Goal: Register for event/course

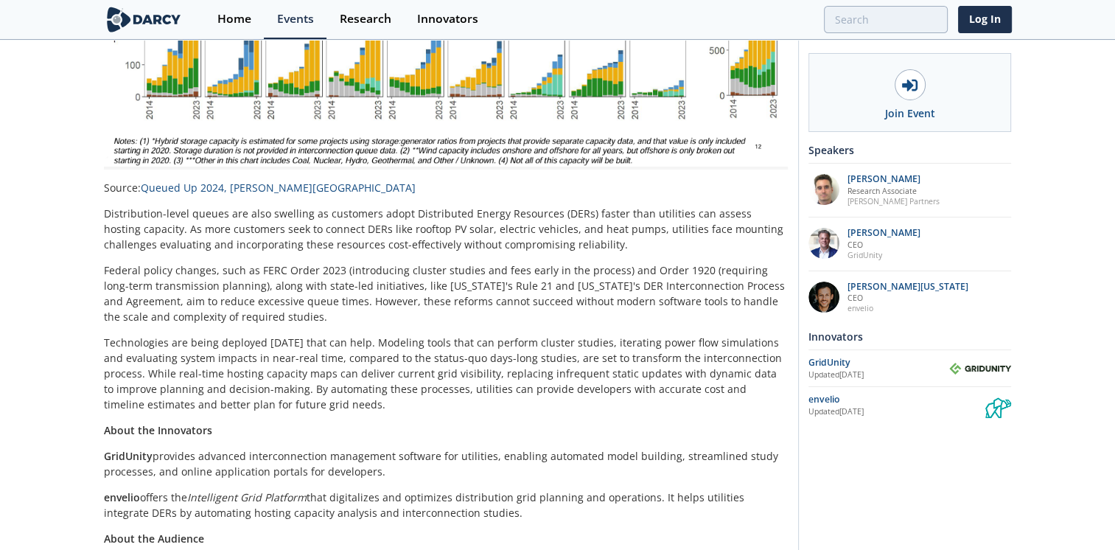
scroll to position [614, 0]
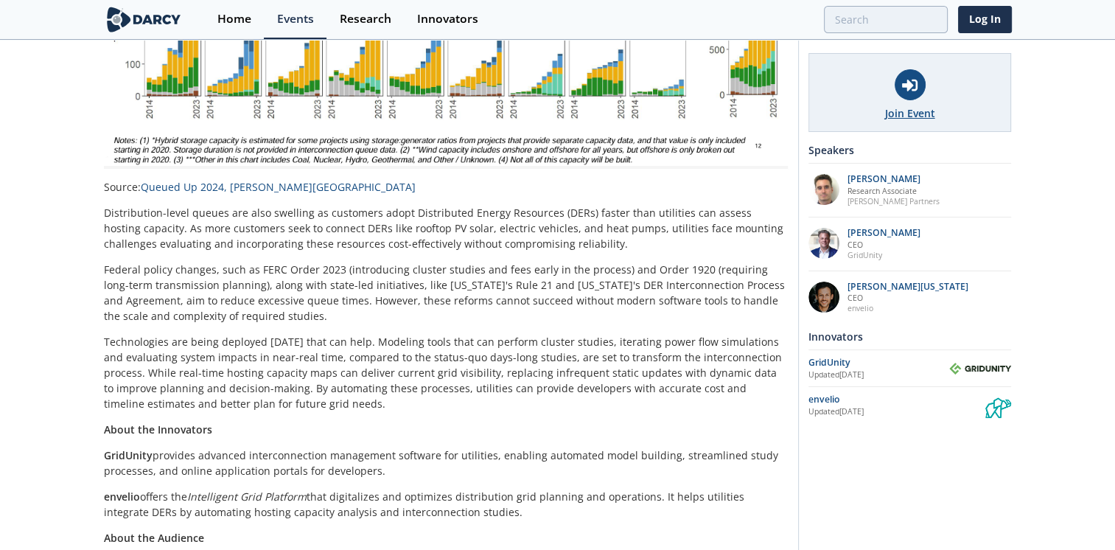
click at [896, 99] on div "Join Event" at bounding box center [910, 92] width 203 height 79
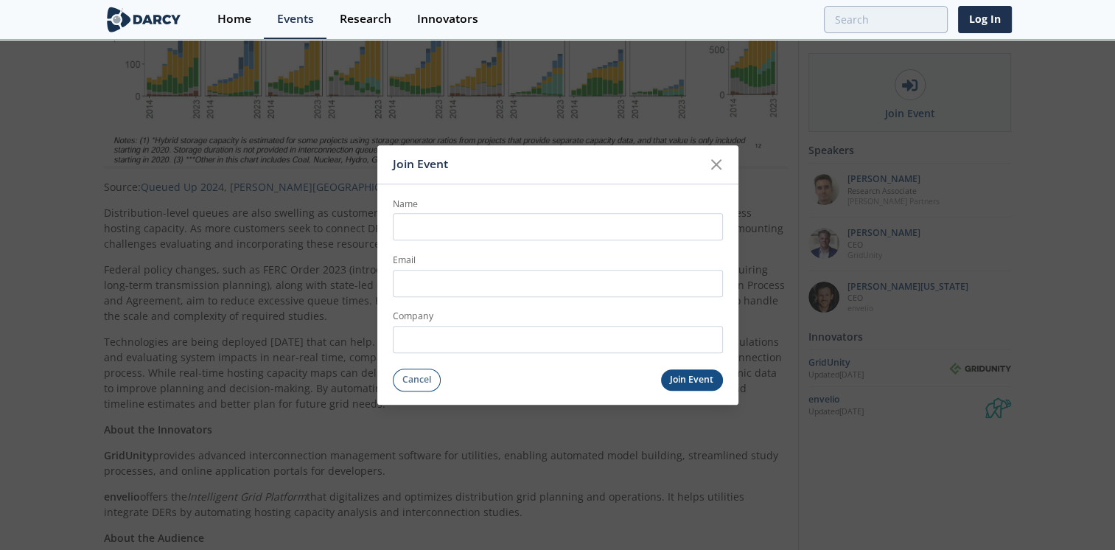
click at [551, 233] on input "Name" at bounding box center [558, 227] width 330 height 27
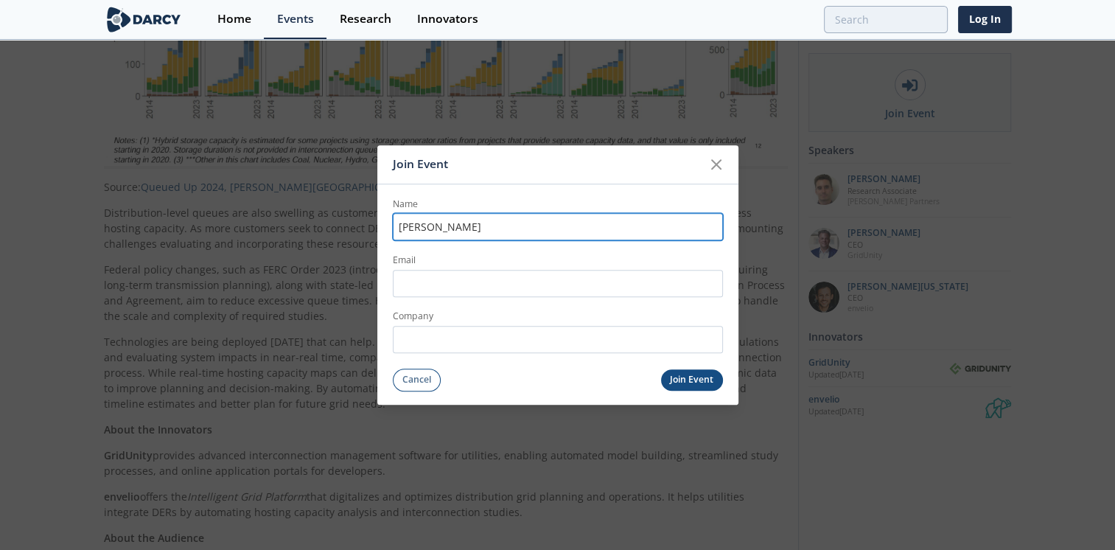
type input "[PERSON_NAME]"
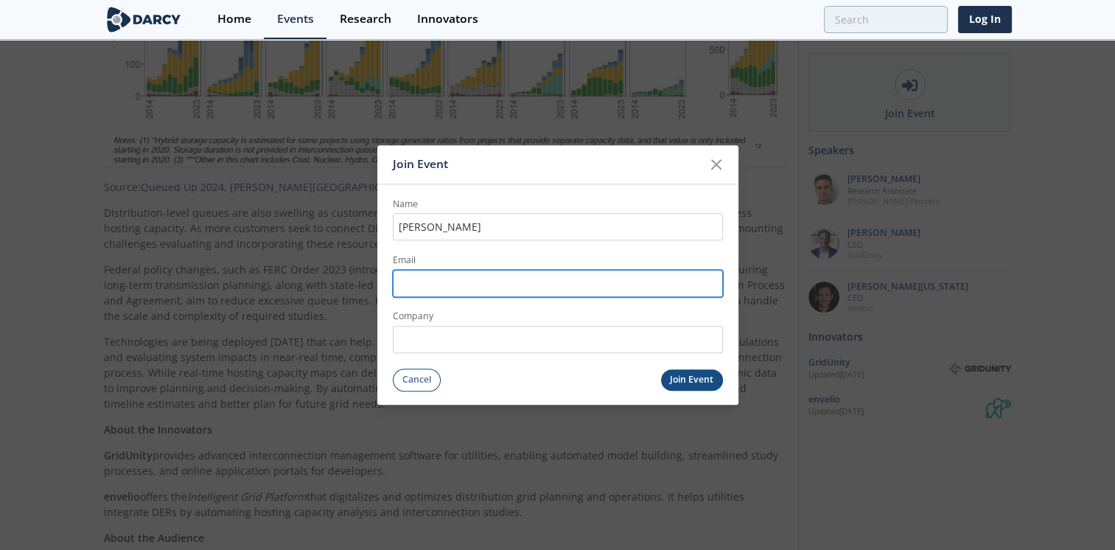
type input "[PERSON_NAME][EMAIL_ADDRESS][DOMAIN_NAME]"
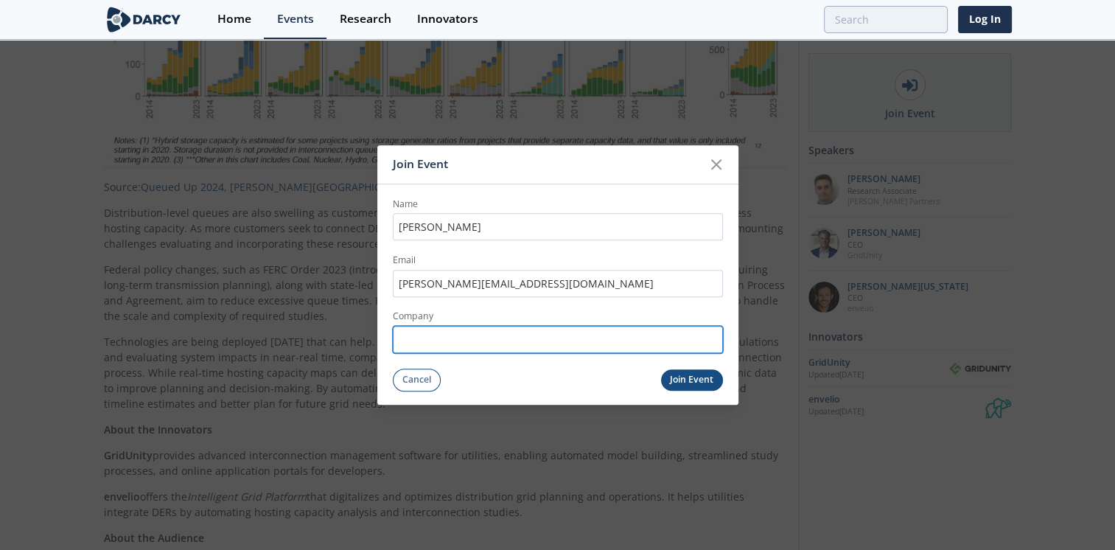
type input "Consumers Energy"
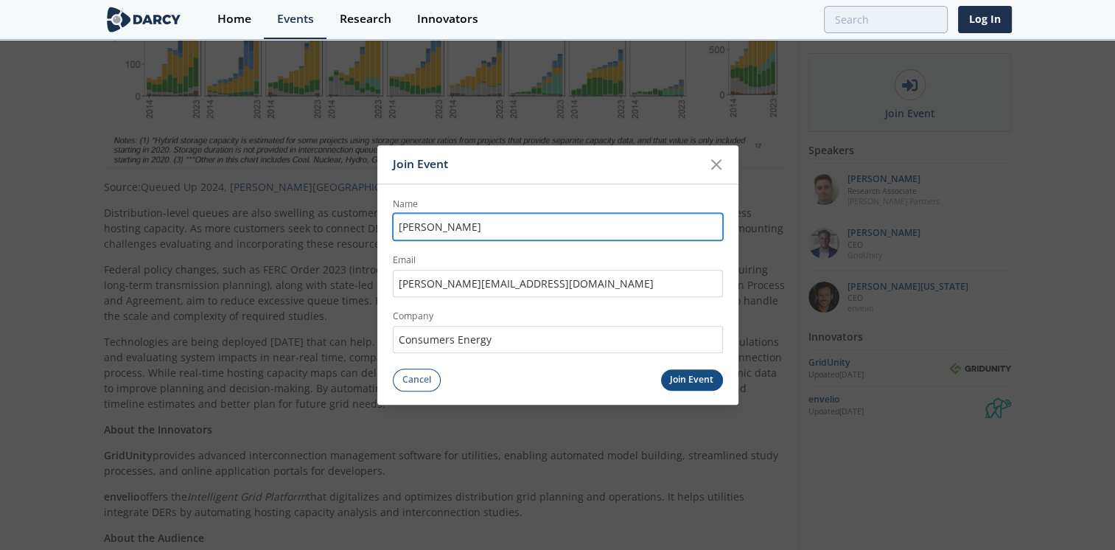
type input "[PERSON_NAME]"
click at [711, 382] on button "Join Event" at bounding box center [692, 379] width 62 height 21
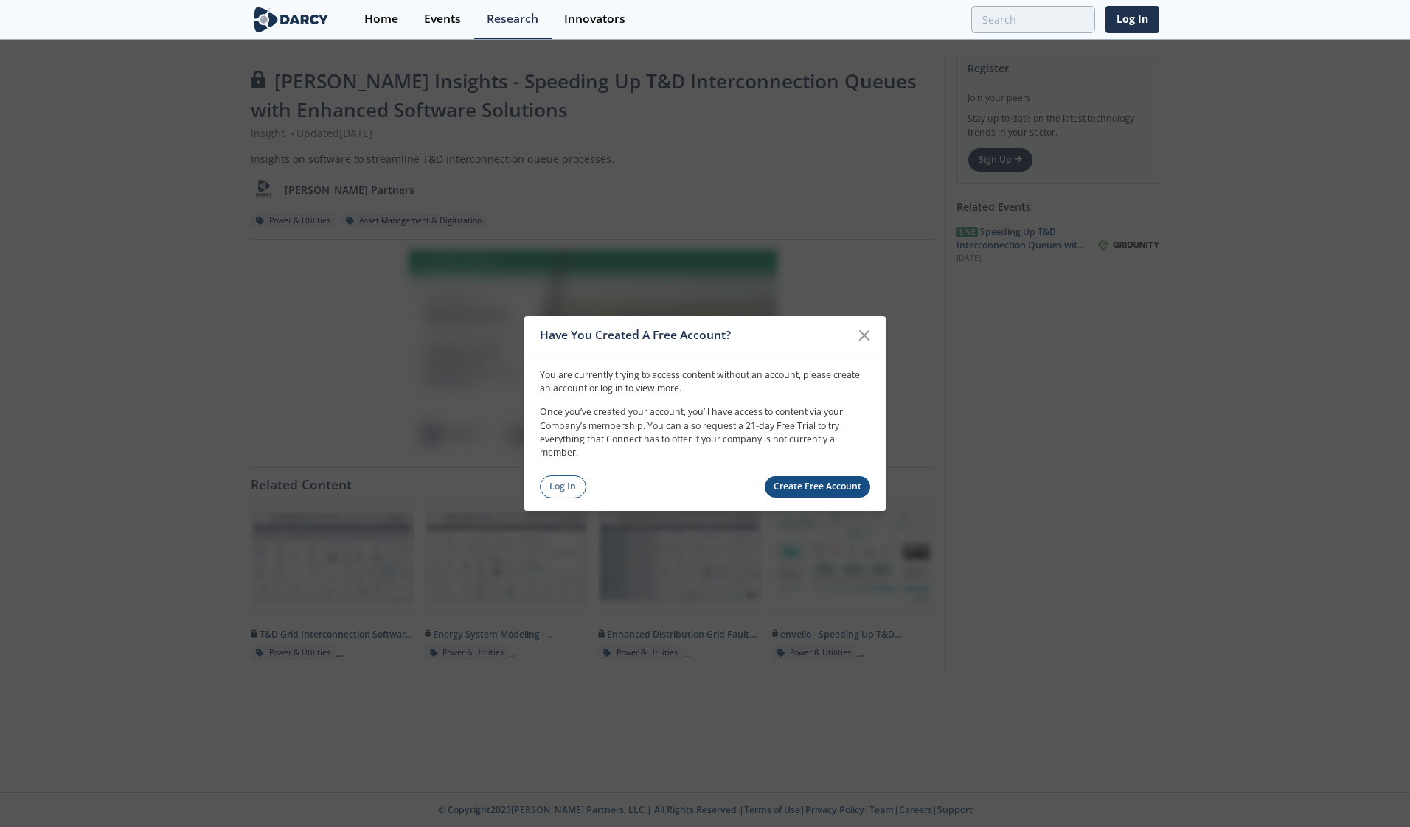
click at [799, 480] on link "Create Free Account" at bounding box center [817, 486] width 106 height 21
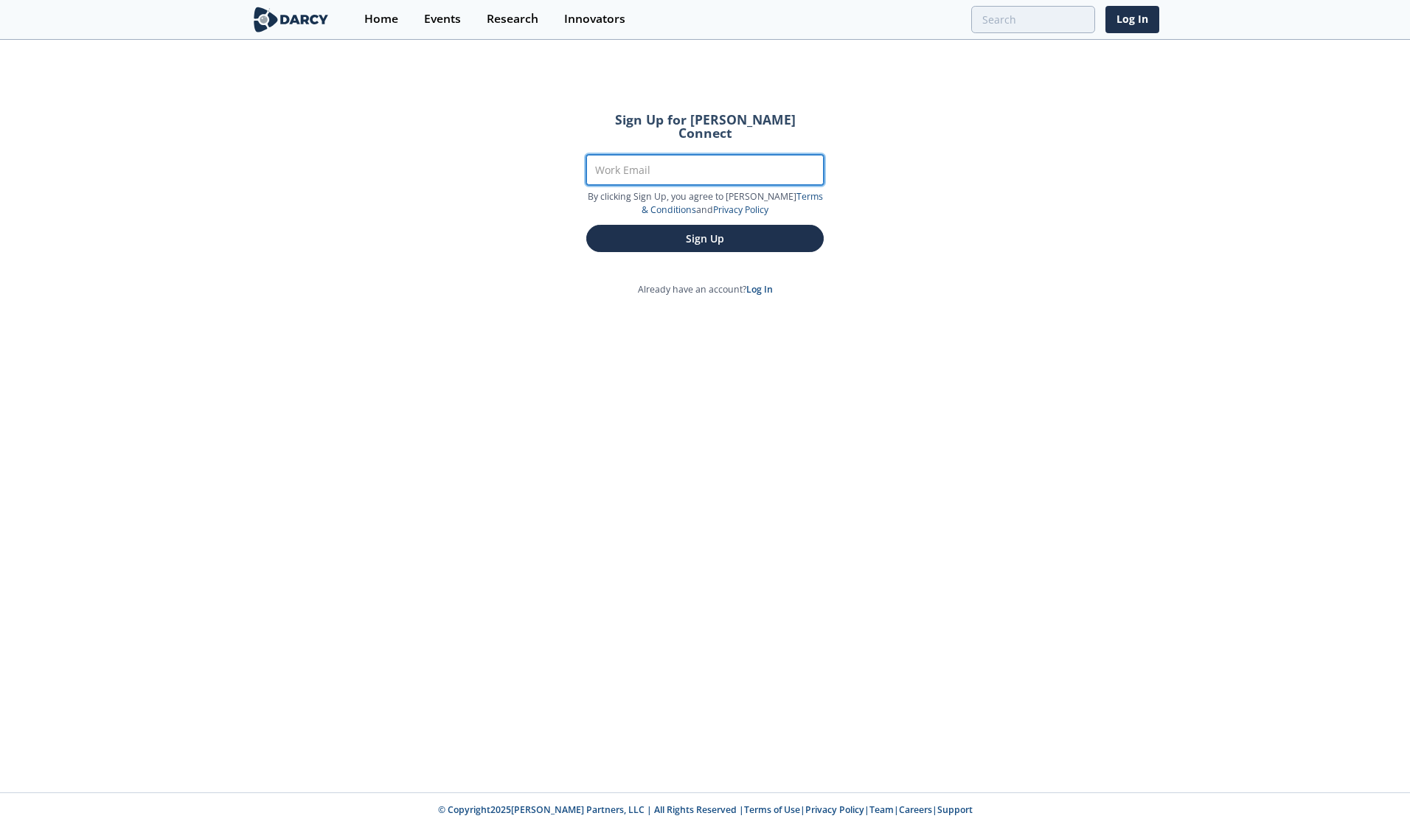
click at [680, 159] on input "Work Email" at bounding box center [704, 170] width 237 height 30
type input "zachary.seeds@cmsenergy.com"
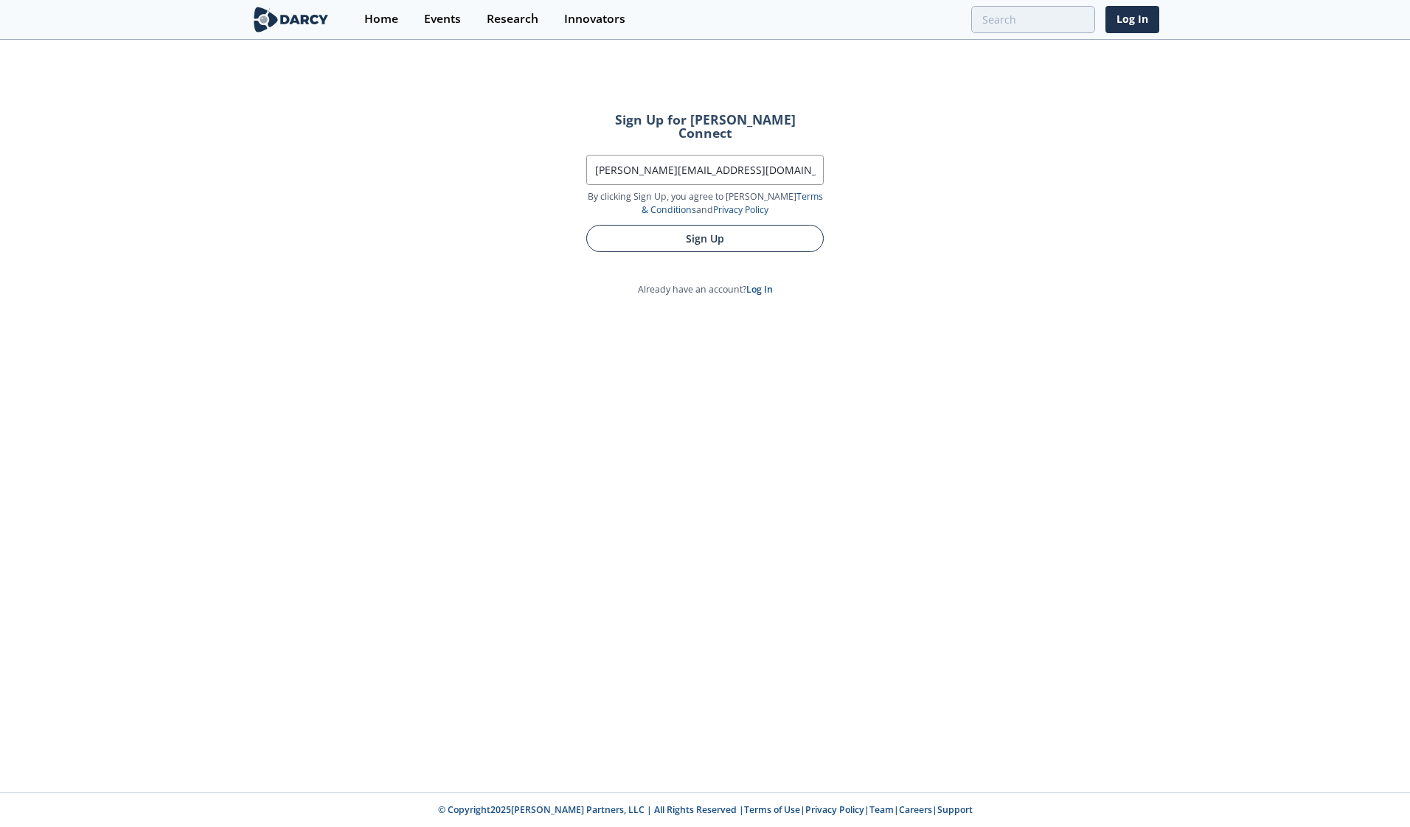
click at [675, 228] on button "Sign Up" at bounding box center [704, 238] width 237 height 27
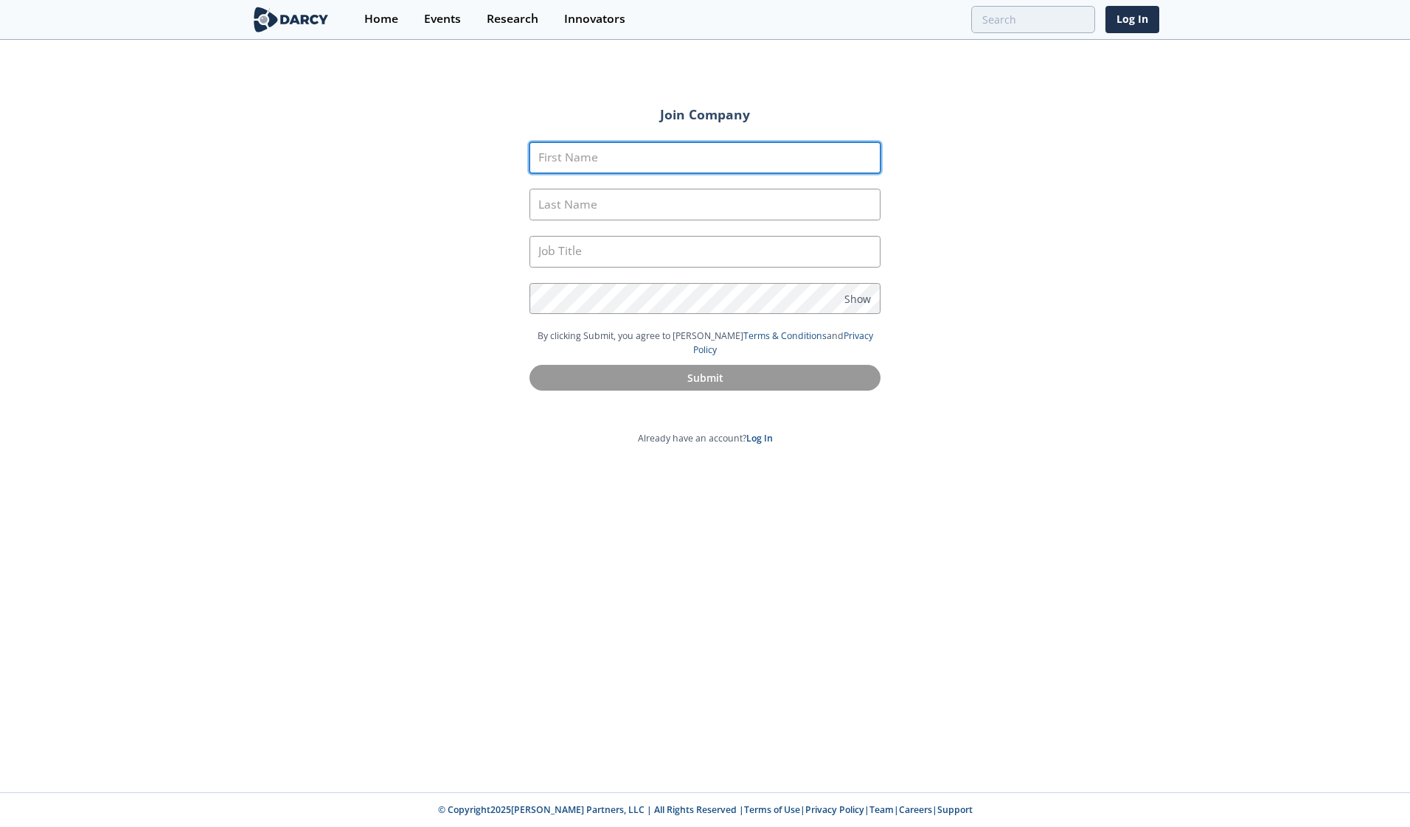
click at [733, 157] on input "First Name" at bounding box center [704, 158] width 351 height 32
type input "[PERSON_NAME]"
type input "Seeds"
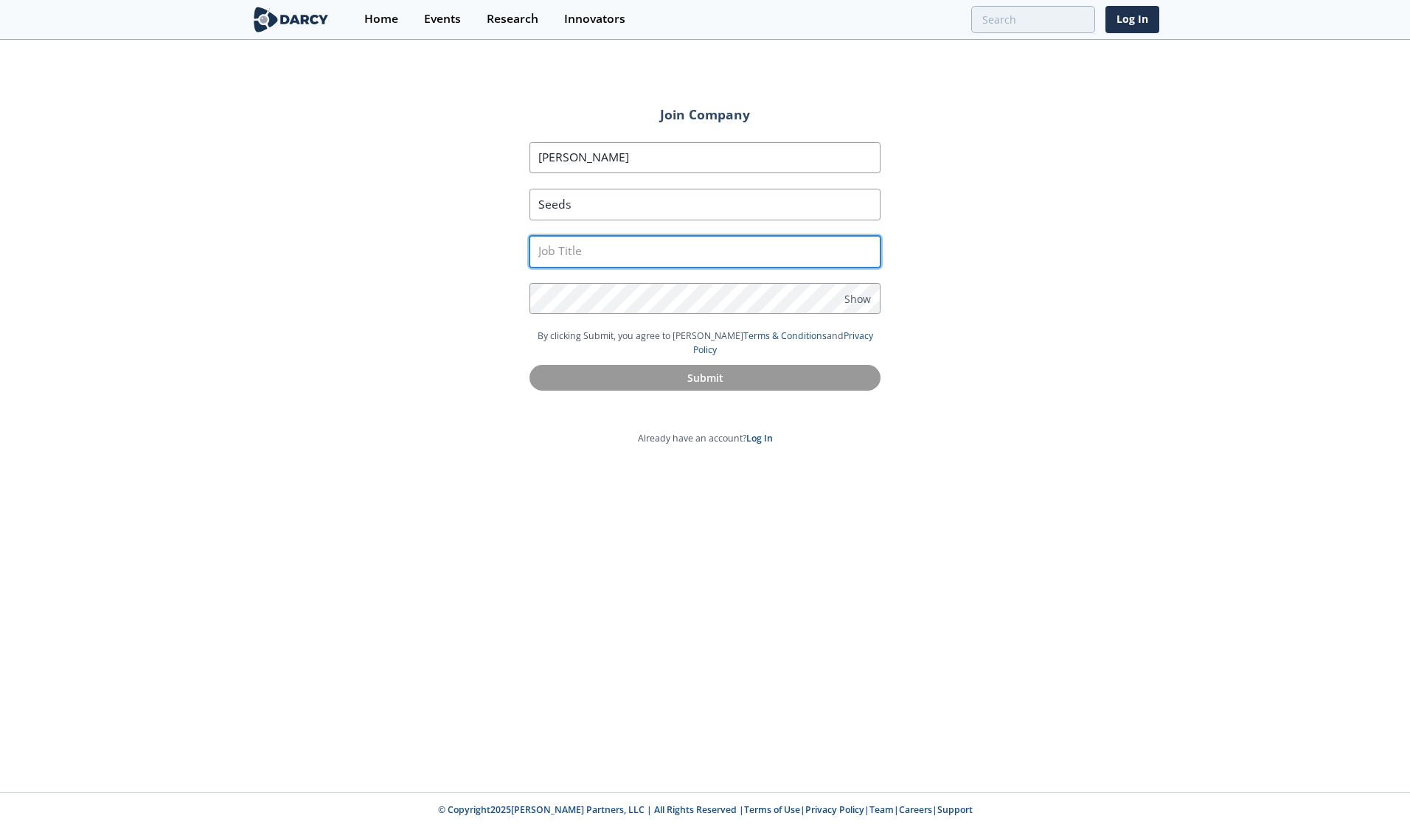
click at [619, 250] on input "text" at bounding box center [704, 252] width 351 height 32
type input "Engineer"
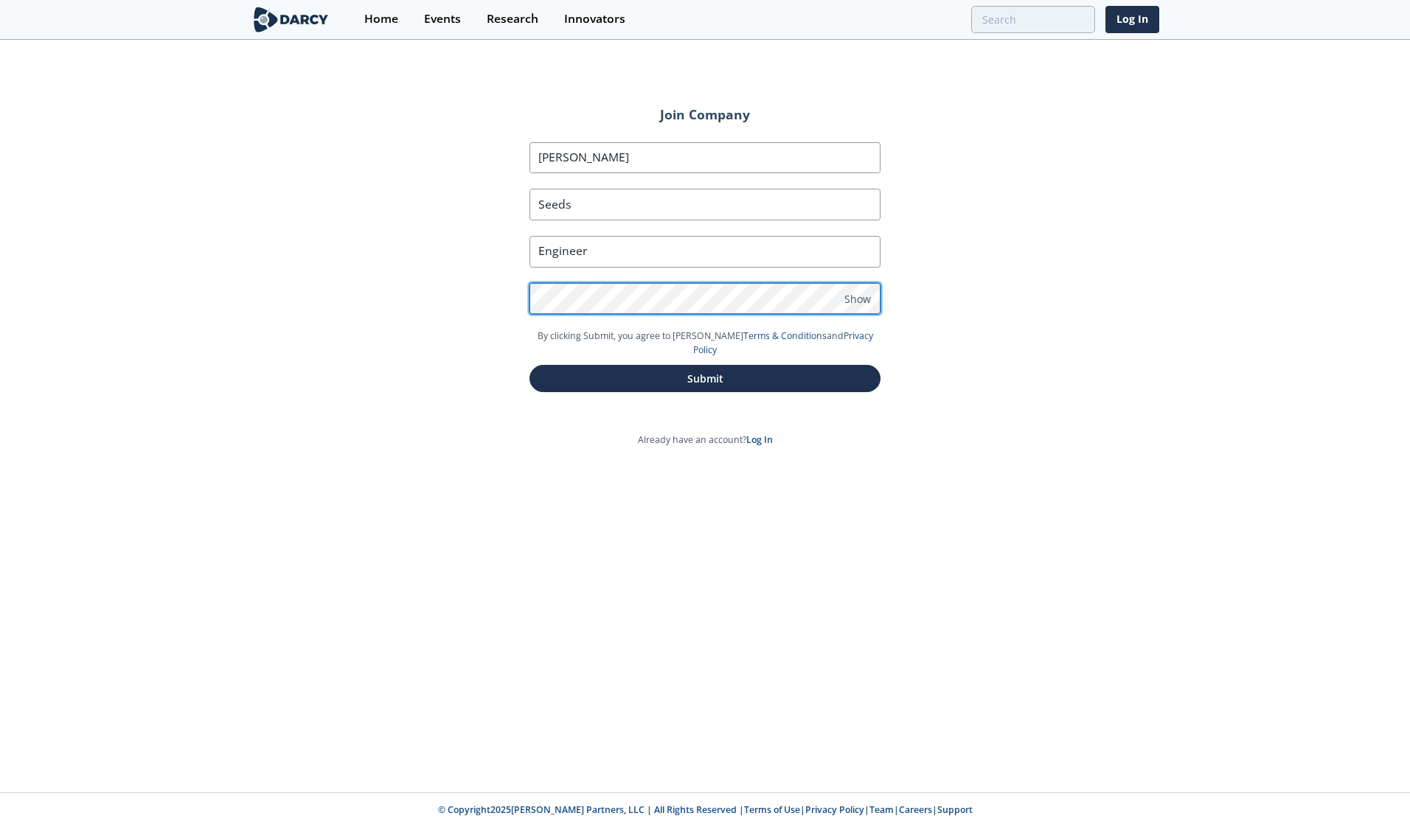
click at [529, 365] on button "Submit" at bounding box center [704, 378] width 351 height 27
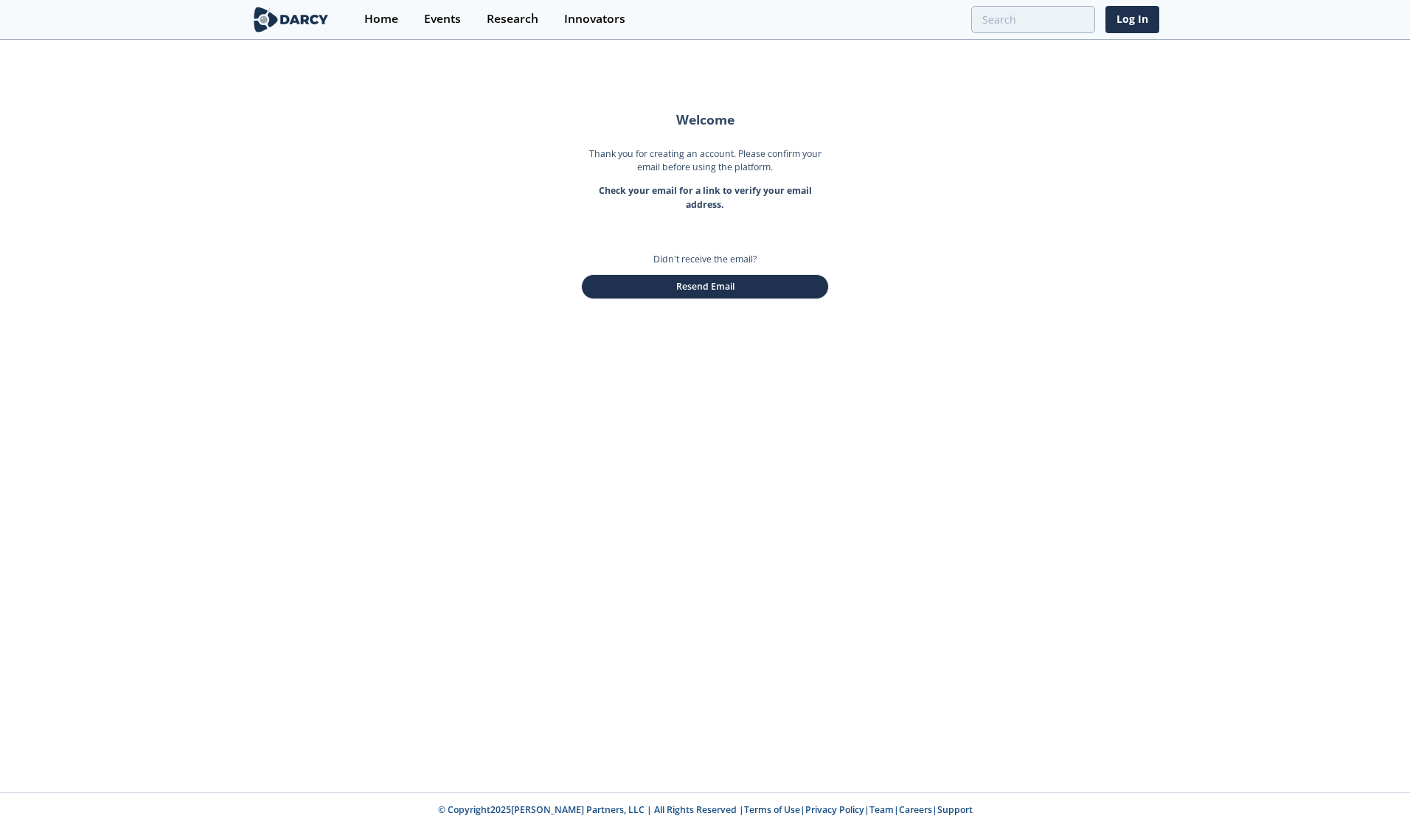
click at [613, 296] on button "Resend Email" at bounding box center [705, 286] width 248 height 25
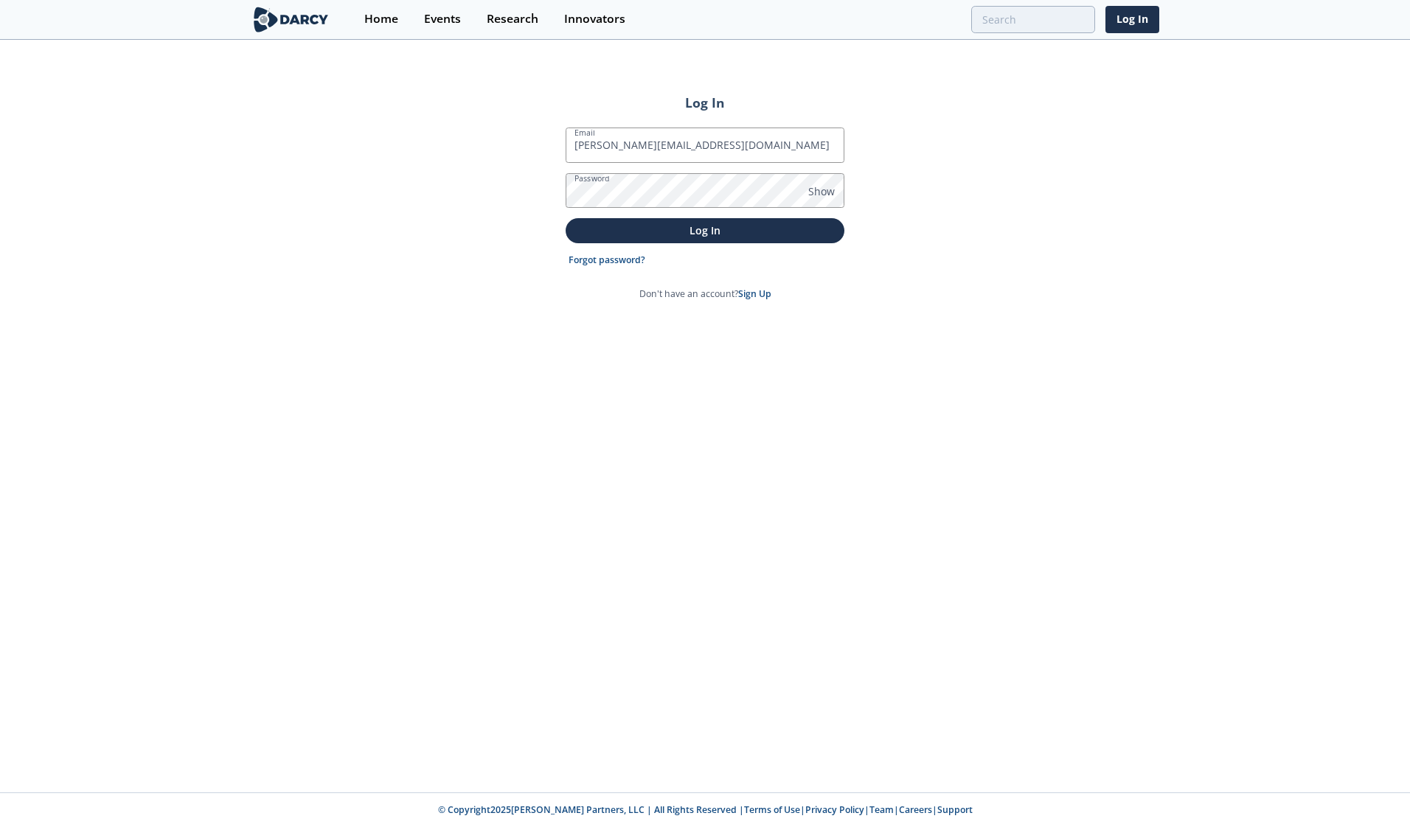
click at [565, 218] on button "Log In" at bounding box center [704, 230] width 279 height 24
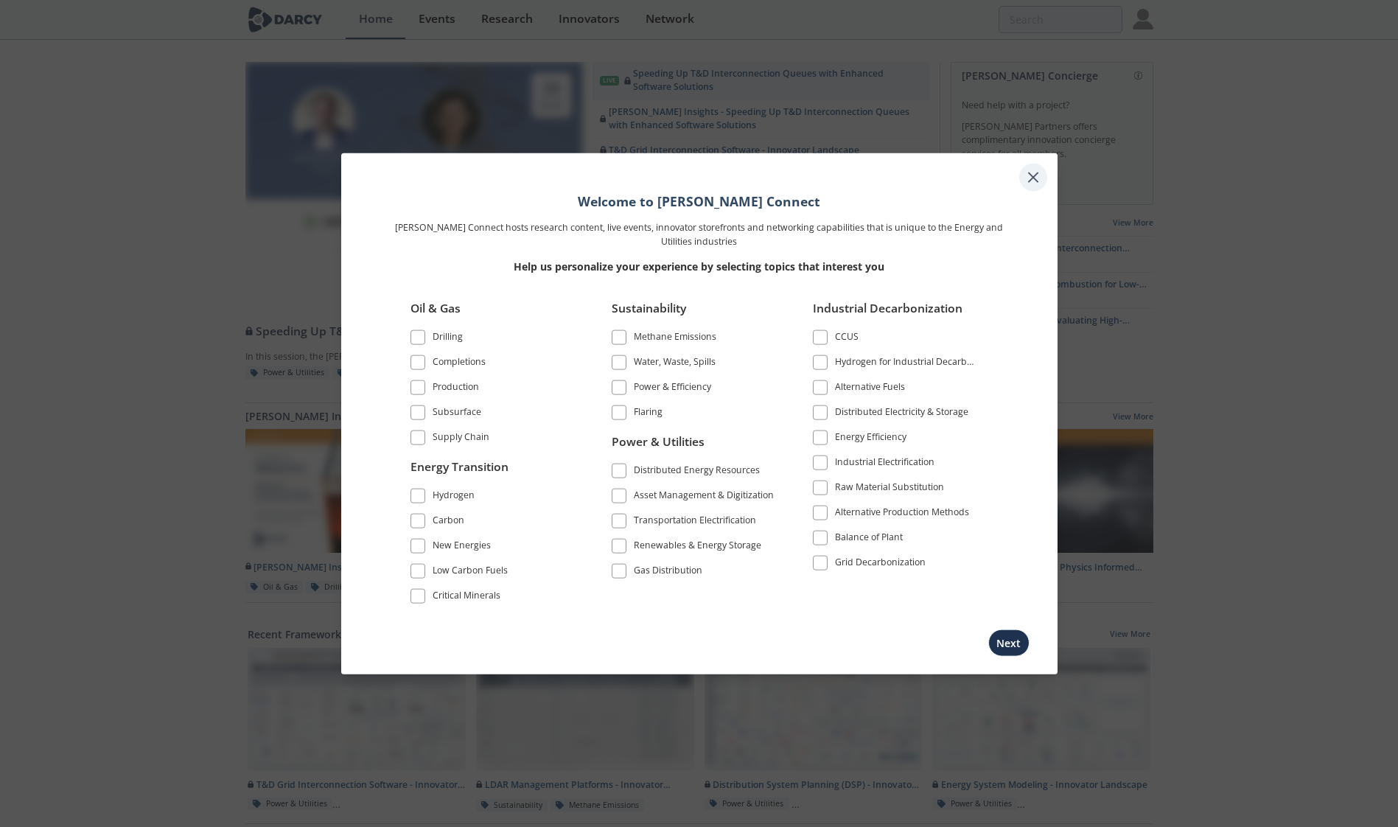
click at [1026, 182] on icon at bounding box center [1034, 178] width 18 height 18
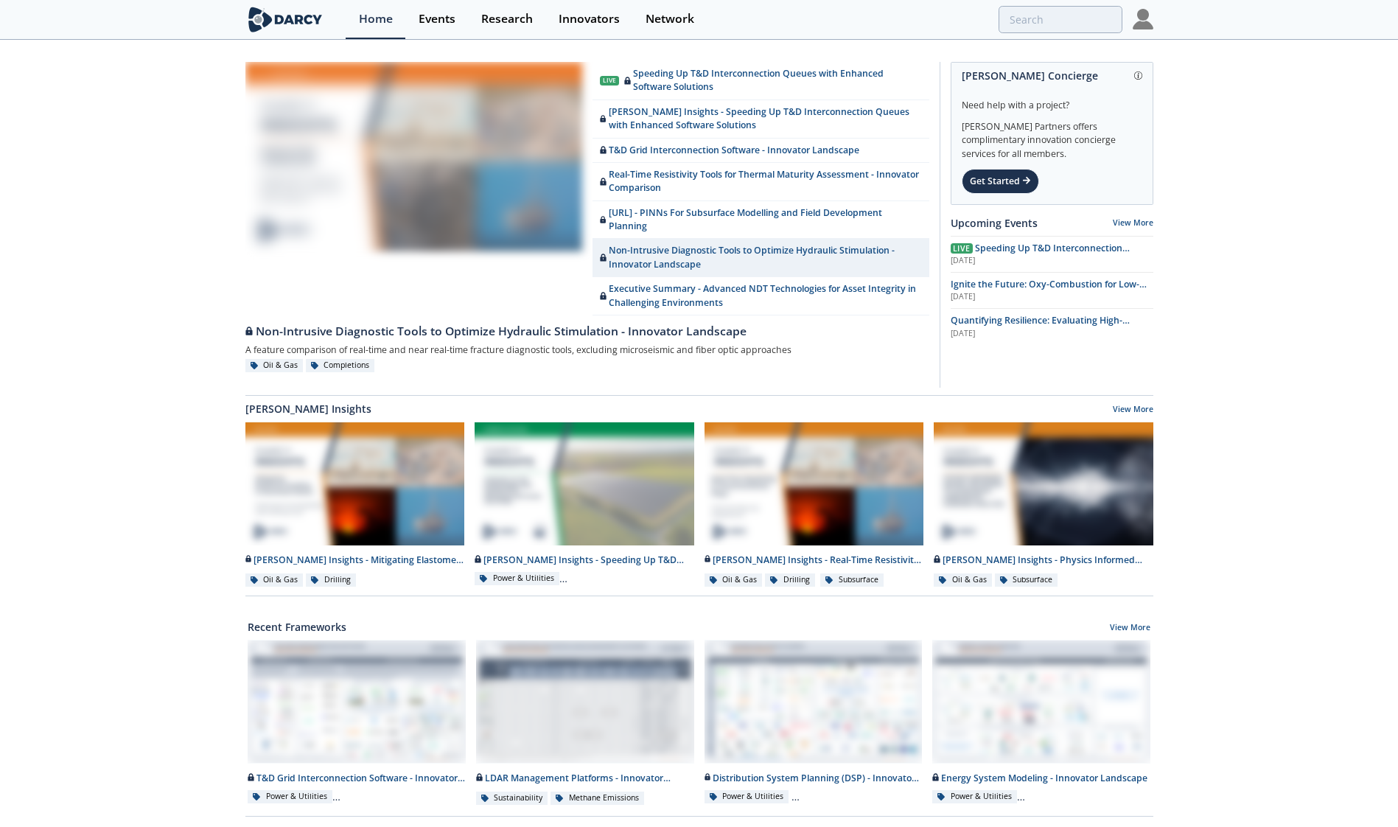
click at [1139, 17] on img at bounding box center [1143, 19] width 21 height 21
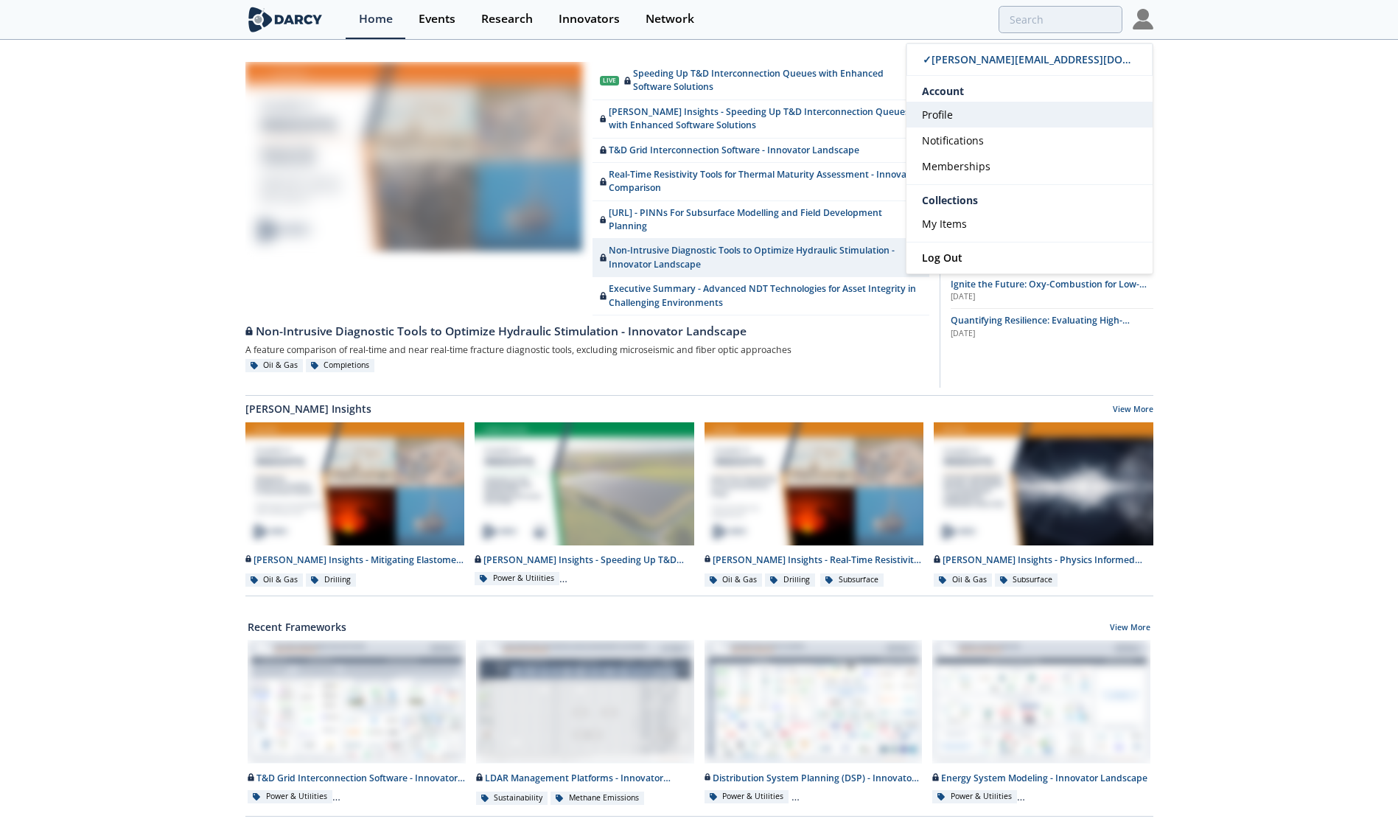
click at [993, 123] on link "Profile" at bounding box center [1030, 115] width 246 height 26
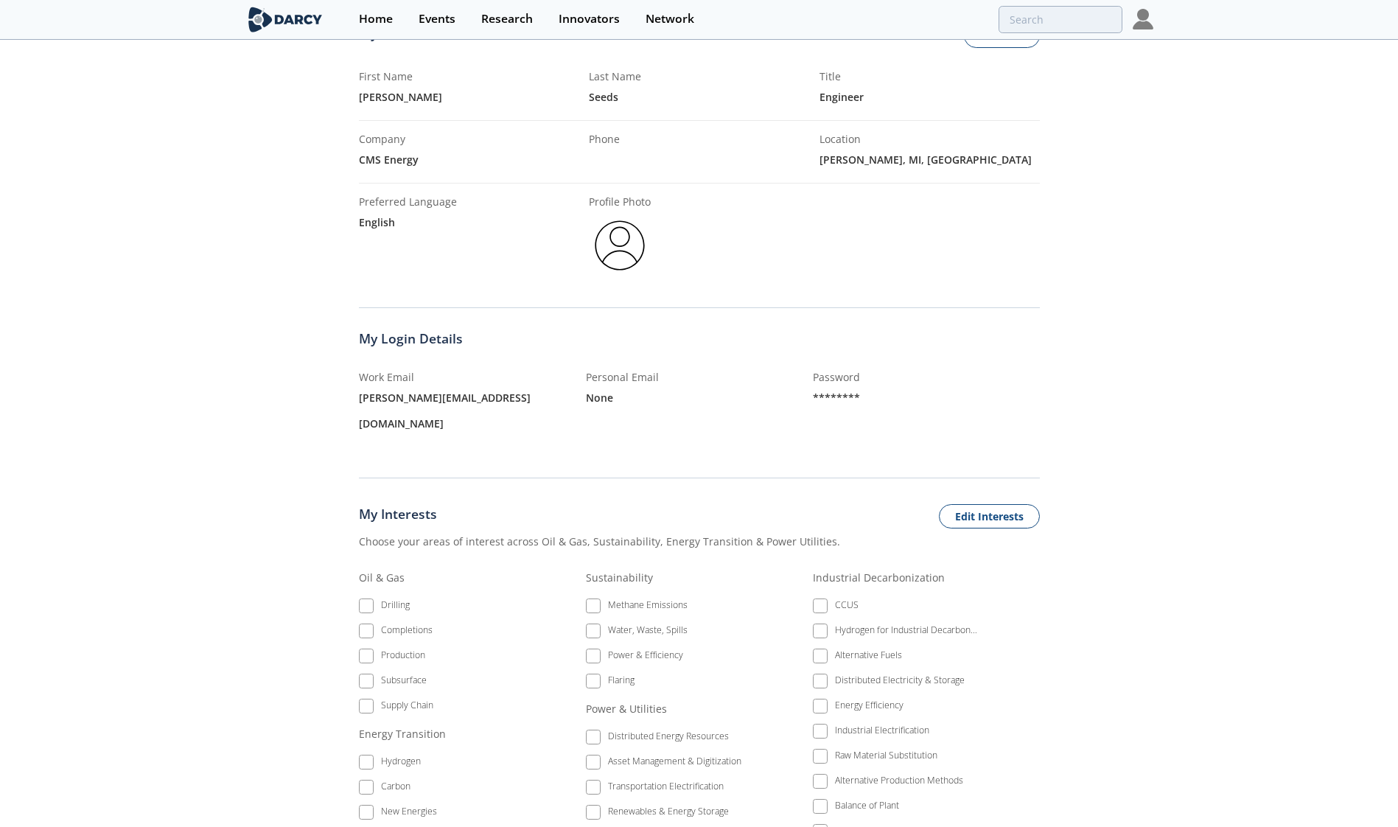
scroll to position [306, 0]
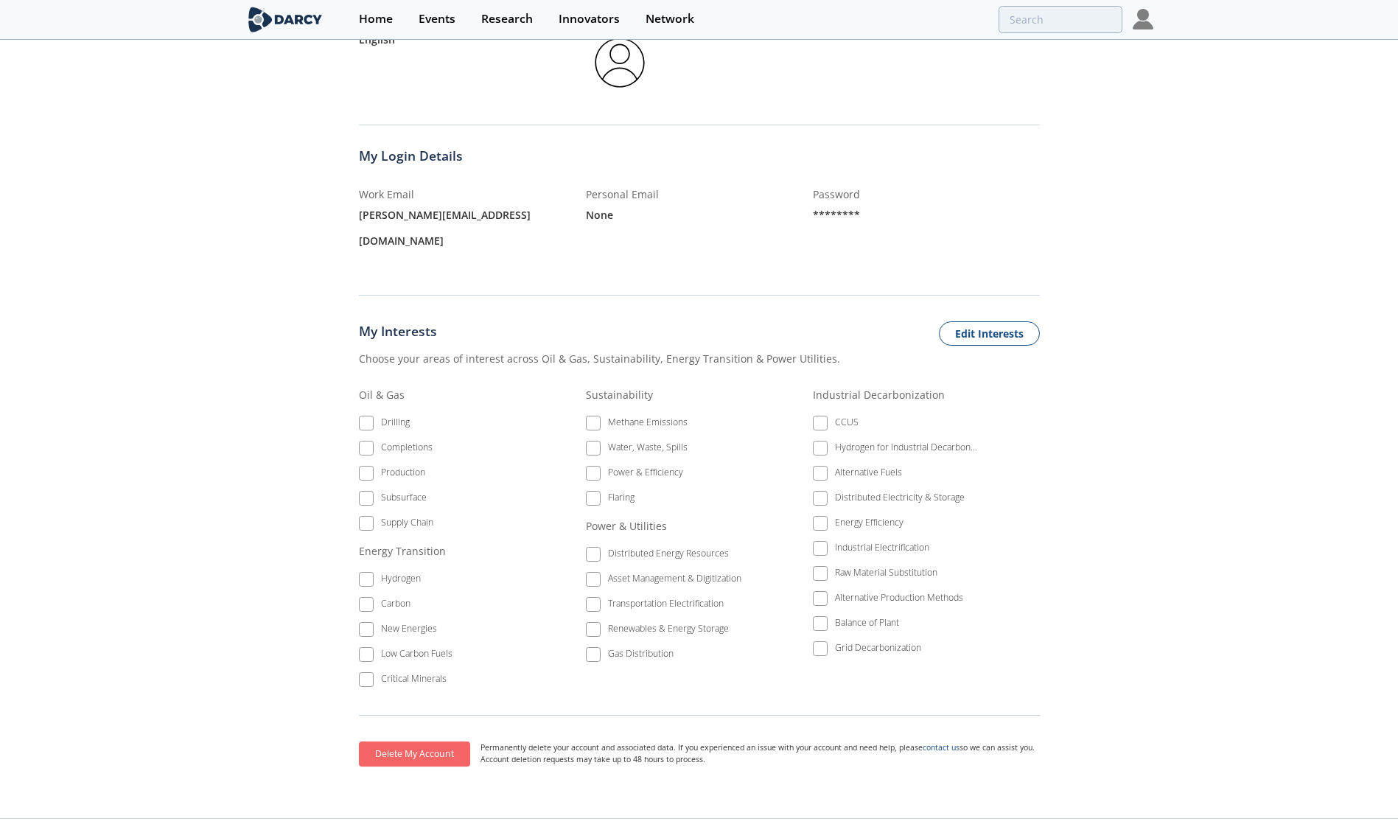
click at [428, 742] on button "Delete My Account" at bounding box center [414, 754] width 111 height 25
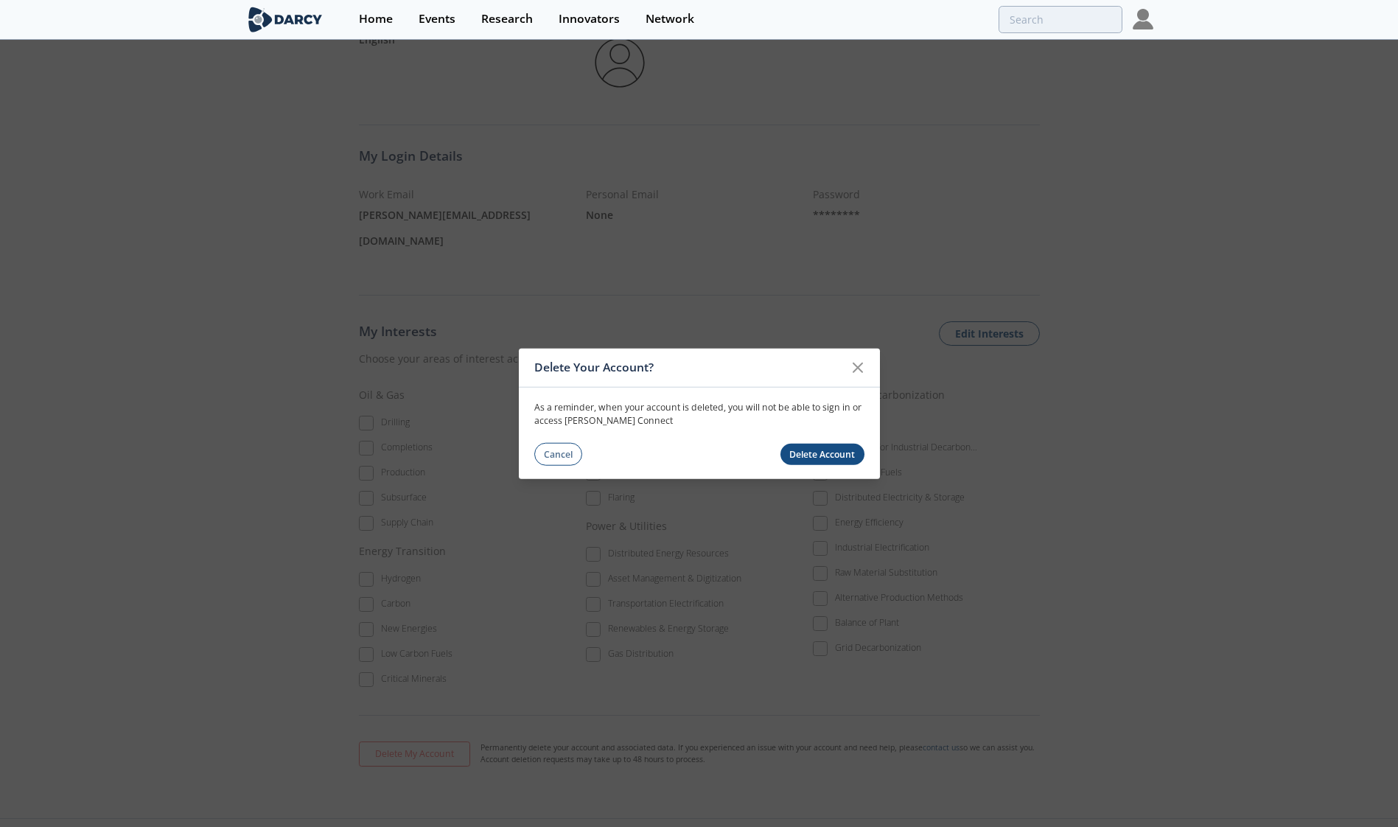
click at [864, 449] on div "Cancel Delete Account" at bounding box center [699, 454] width 330 height 23
click at [801, 459] on button "Delete Account" at bounding box center [823, 454] width 84 height 21
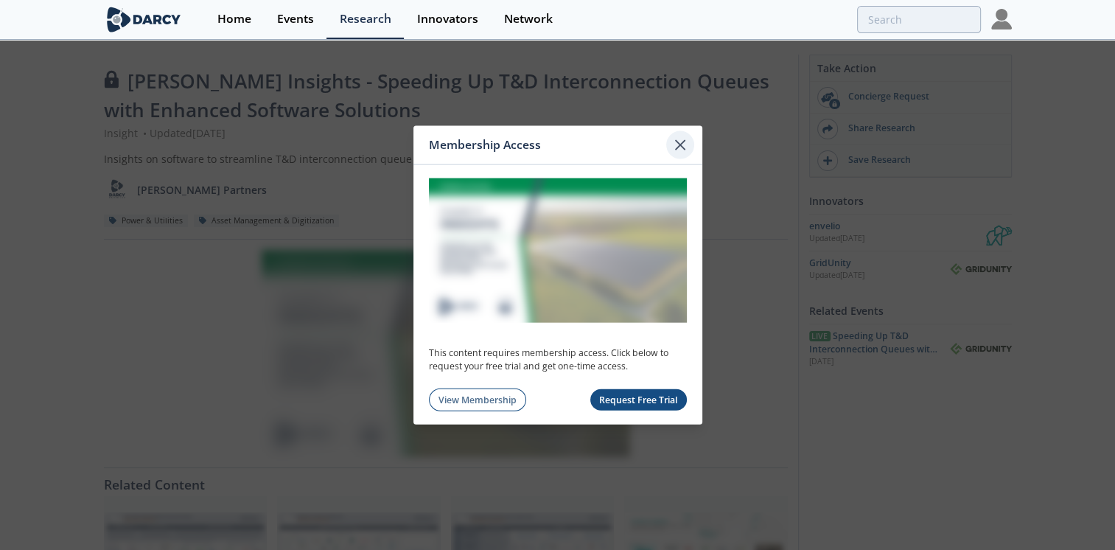
click at [686, 152] on icon at bounding box center [681, 145] width 18 height 18
